Goal: Find specific page/section: Find specific page/section

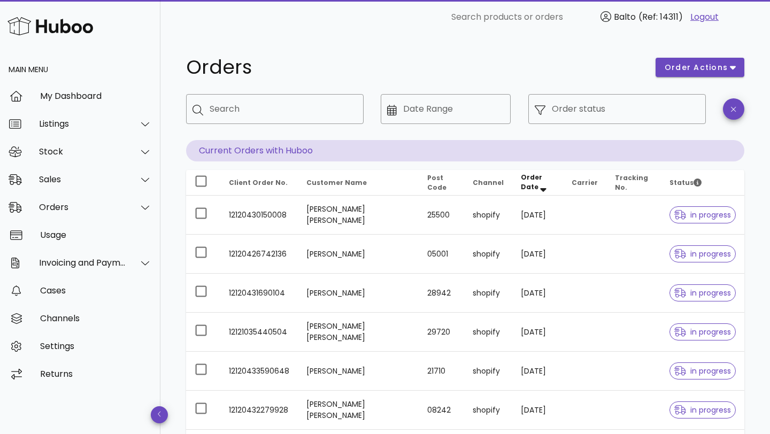
click at [256, 125] on div "​ Search" at bounding box center [274, 117] width 177 height 46
click at [255, 114] on input "Search" at bounding box center [282, 109] width 145 height 17
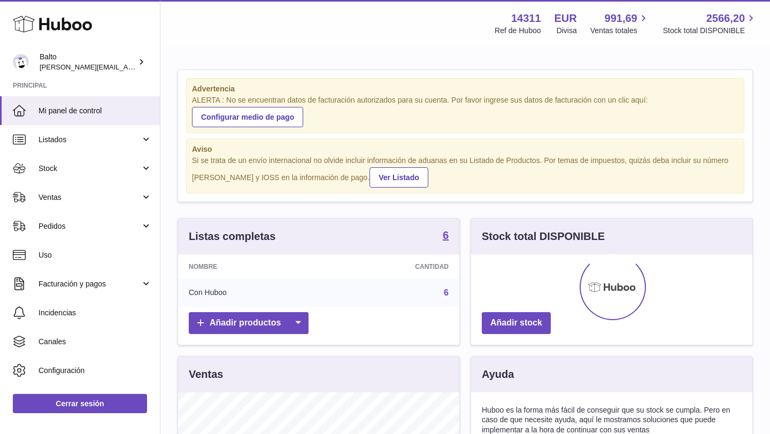
scroll to position [167, 281]
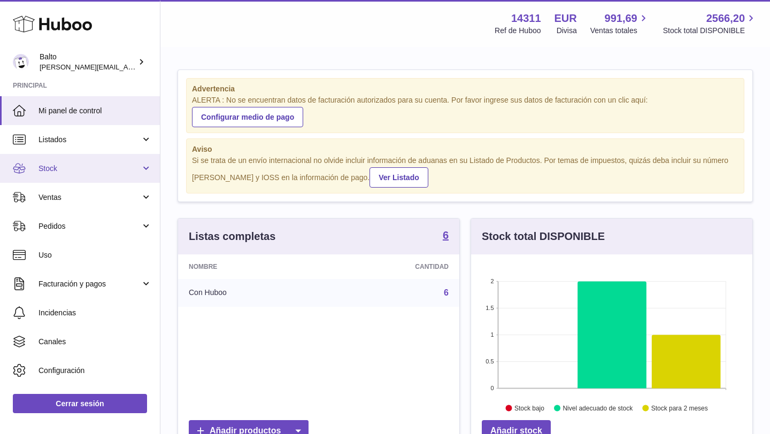
click at [79, 164] on span "Stock" at bounding box center [89, 169] width 102 height 10
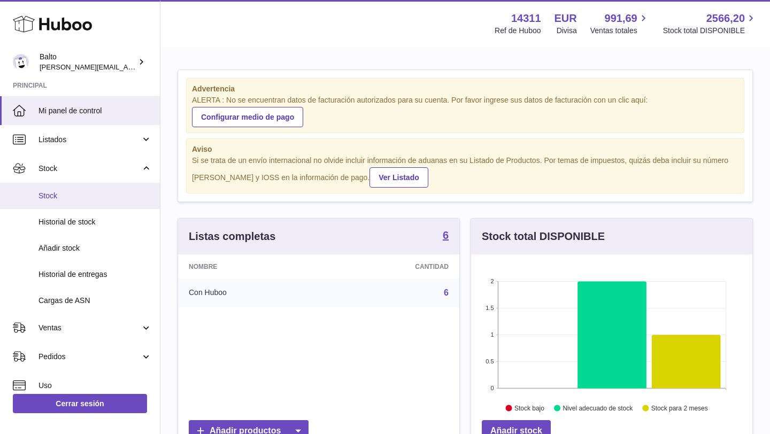
click at [72, 189] on link "Stock" at bounding box center [80, 196] width 160 height 26
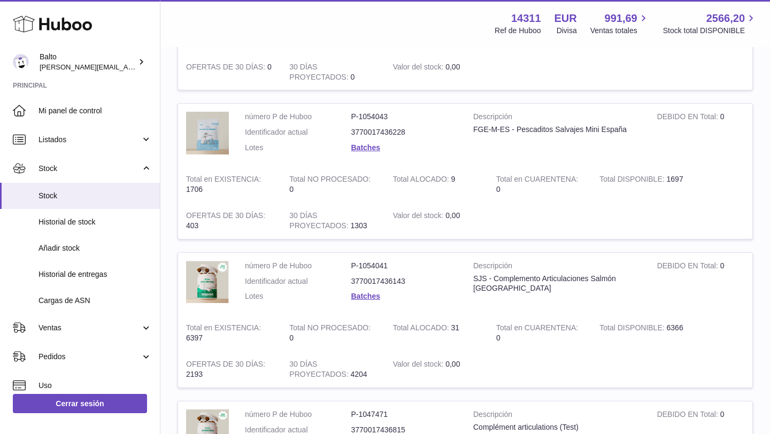
scroll to position [238, 0]
